Goal: Transaction & Acquisition: Purchase product/service

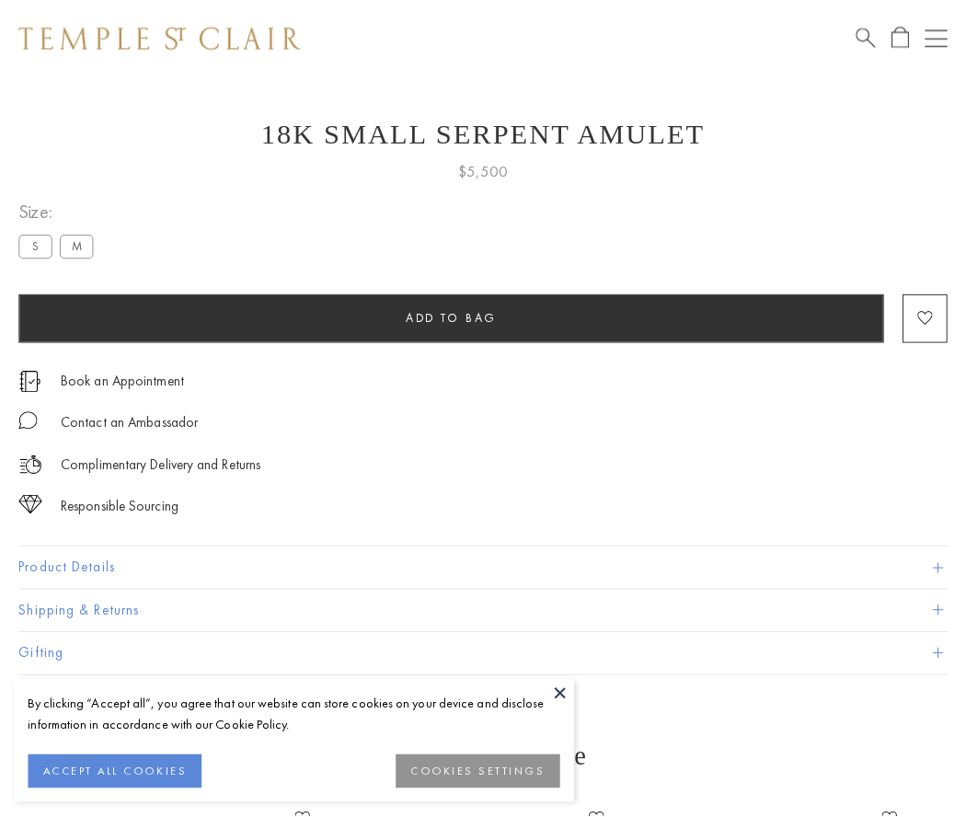
scroll to position [66, 0]
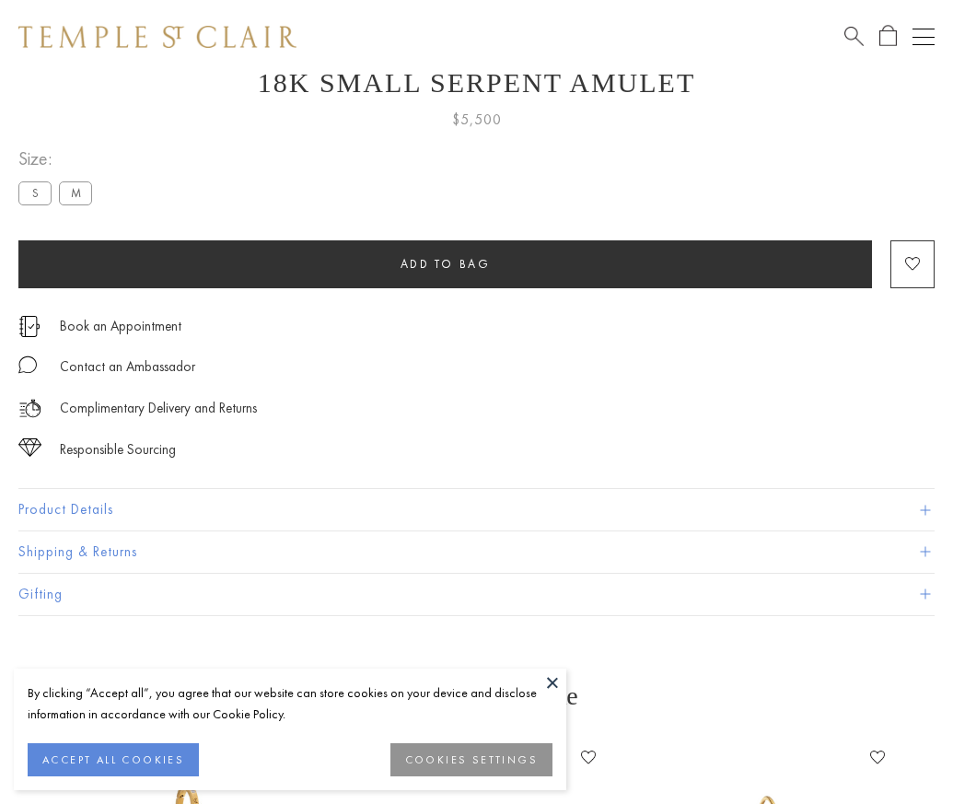
click at [445, 263] on span "Add to bag" at bounding box center [445, 264] width 90 height 16
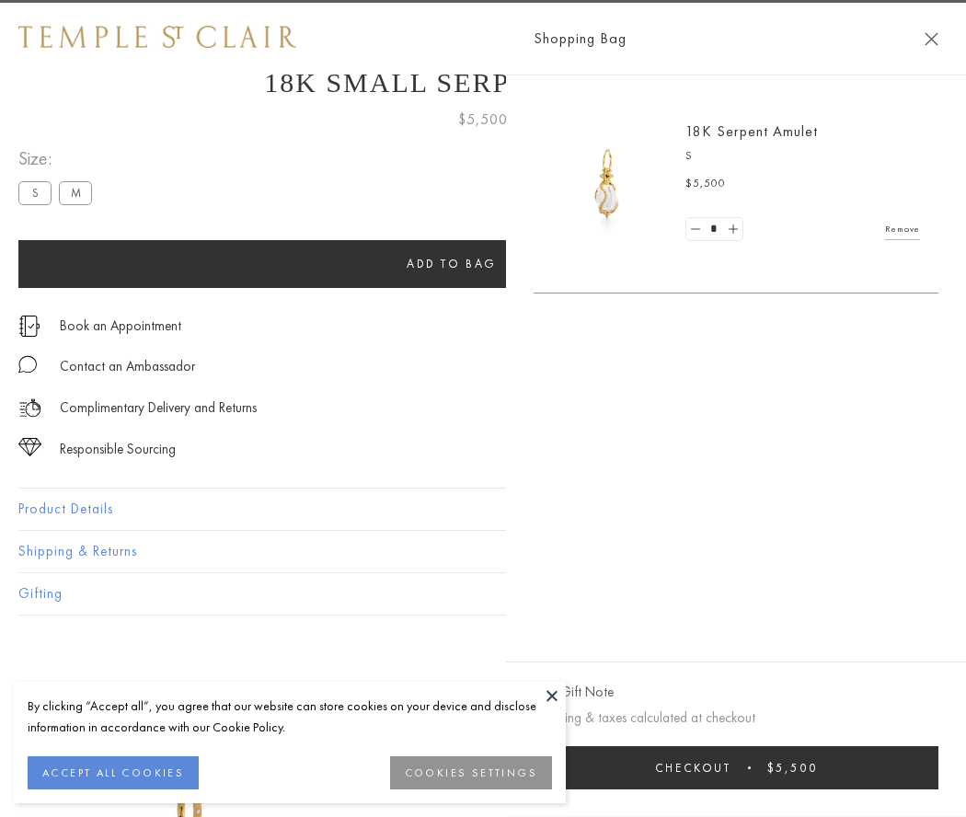
click at [732, 768] on span "Checkout" at bounding box center [693, 768] width 76 height 16
